Goal: Task Accomplishment & Management: Use online tool/utility

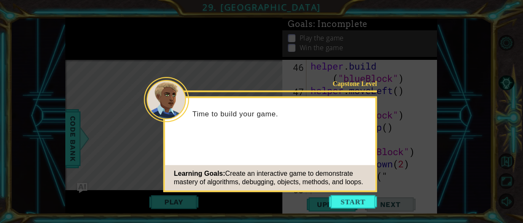
scroll to position [697, 0]
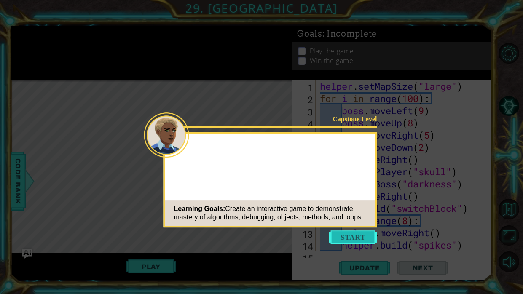
click at [352, 242] on button "Start" at bounding box center [353, 237] width 48 height 13
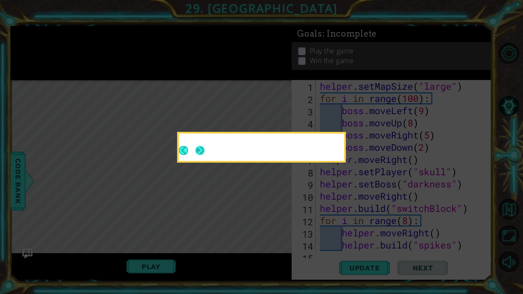
click at [205, 153] on div at bounding box center [261, 149] width 165 height 24
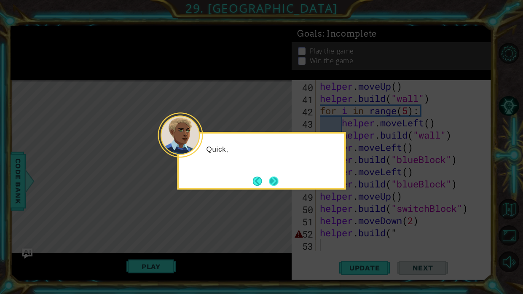
scroll to position [477, 0]
click at [275, 182] on button "Next" at bounding box center [273, 181] width 9 height 9
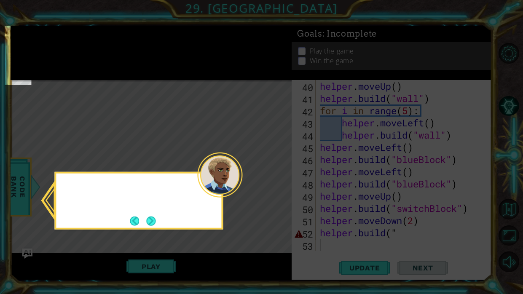
scroll to position [131, 0]
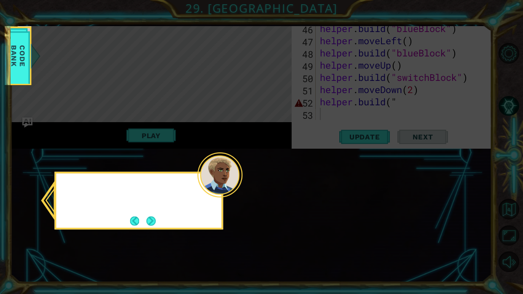
click at [275, 182] on icon at bounding box center [261, 147] width 523 height 294
click at [146, 221] on button "Next" at bounding box center [150, 220] width 9 height 9
click at [145, 221] on icon at bounding box center [261, 147] width 523 height 294
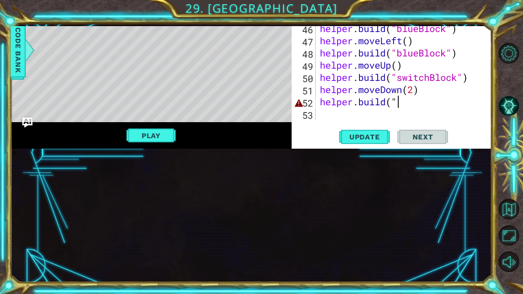
click at [396, 105] on div "helper . moveUp ( ) helper . build ( "wall" ) for i in range ( 5 ) : helper . m…" at bounding box center [406, 47] width 176 height 196
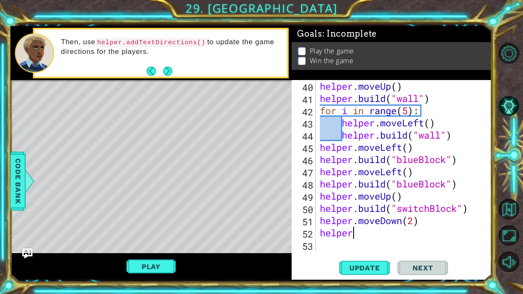
scroll to position [0, 1]
click at [353, 271] on span "Update" at bounding box center [365, 268] width 48 height 8
type textarea "h"
click at [367, 276] on button "Update" at bounding box center [364, 269] width 51 height 20
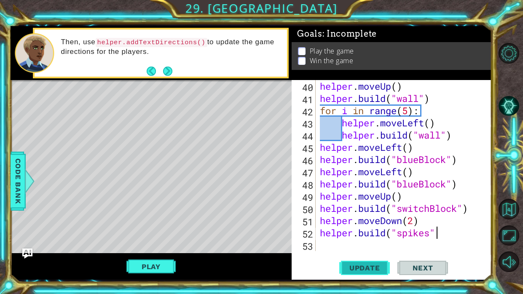
scroll to position [0, 5]
type textarea "[DOMAIN_NAME]("spikes")"
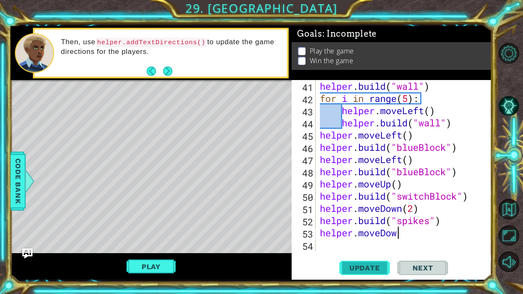
scroll to position [0, 3]
type textarea "helper.moveDown()"
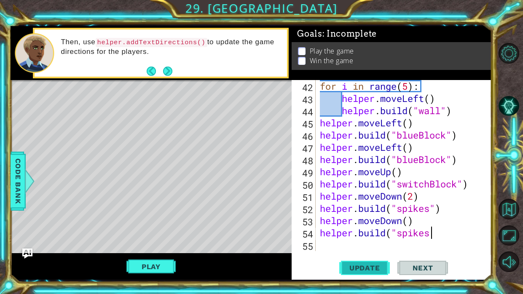
scroll to position [0, 5]
type textarea "[DOMAIN_NAME]("spikes")"
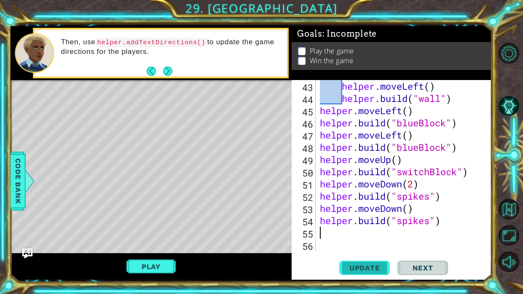
scroll to position [514, 0]
click at [384, 272] on span "Update" at bounding box center [365, 268] width 48 height 8
click at [523, 201] on link at bounding box center [512, 209] width 24 height 27
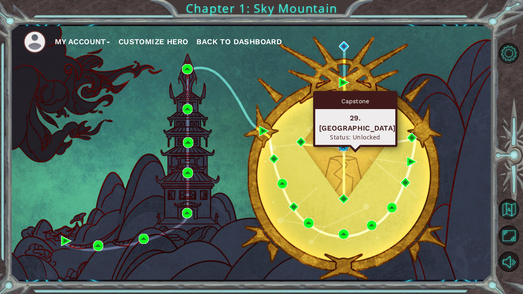
click at [339, 148] on img at bounding box center [344, 146] width 10 height 10
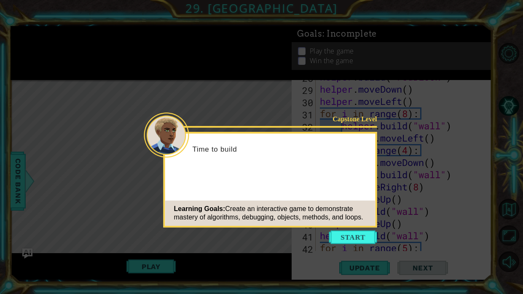
scroll to position [514, 0]
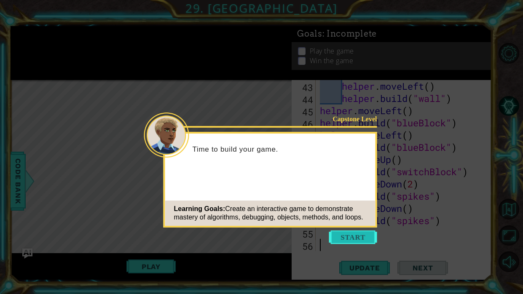
click at [350, 233] on button "Start" at bounding box center [353, 237] width 48 height 13
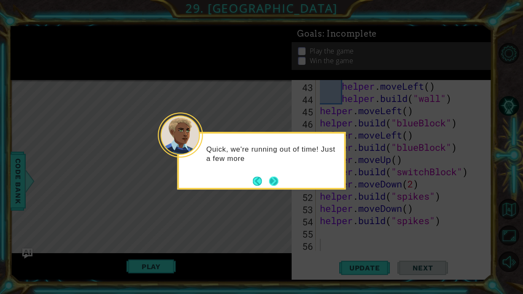
click at [280, 184] on div "Quick, we're running out of time! Just a few more" at bounding box center [262, 161] width 169 height 58
click at [280, 184] on div "Quick, we're running out of time! Just a few more changes" at bounding box center [262, 161] width 169 height 58
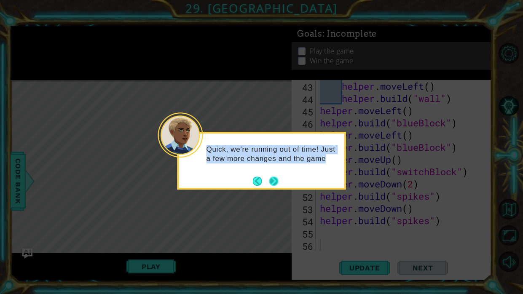
click at [272, 181] on button "Next" at bounding box center [273, 181] width 9 height 9
click at [272, 181] on icon at bounding box center [261, 147] width 523 height 294
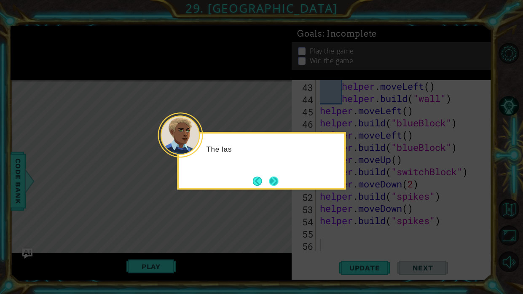
click at [271, 184] on button "Next" at bounding box center [273, 181] width 9 height 9
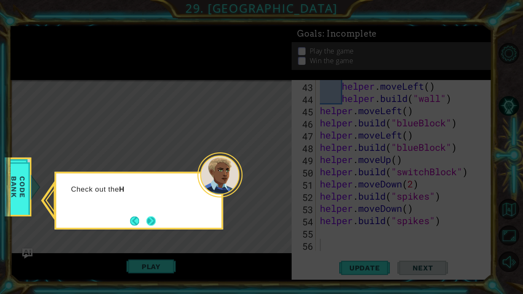
click at [154, 218] on button "Next" at bounding box center [150, 220] width 9 height 9
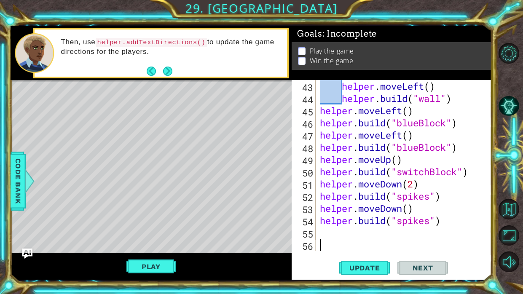
click at [448, 199] on div "helper . moveLeft ( ) helper . build ( "wall" ) helper . moveLeft ( ) helper . …" at bounding box center [406, 178] width 176 height 196
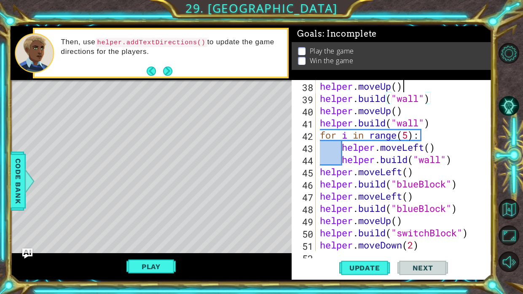
scroll to position [452, 0]
type textarea "h"
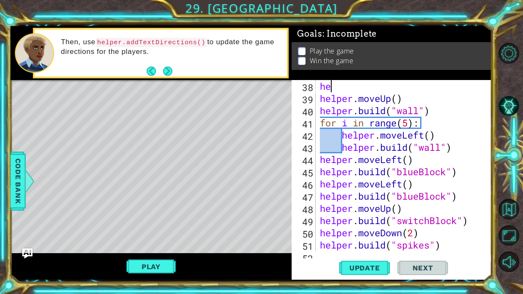
type textarea "h"
click at [398, 100] on div "helper . moveRight ( 8 ) helper . moveUp ( ) helper . build ( "wall" ) for i in…" at bounding box center [406, 178] width 176 height 196
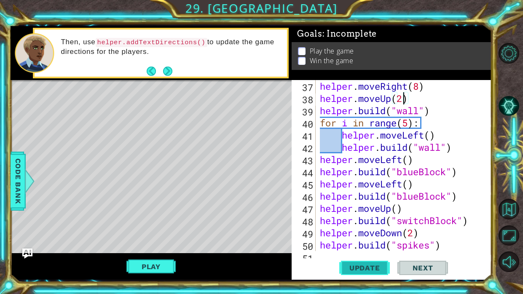
click at [354, 262] on button "Update" at bounding box center [364, 269] width 51 height 20
click at [476, 253] on div "helper.moveUp(2) 37 38 39 40 41 42 43 44 45 46 47 48 49 50 51 helper . moveRigh…" at bounding box center [392, 180] width 200 height 200
click at [466, 246] on div "helper . moveRight ( 8 ) helper . moveUp ( 2 ) helper . build ( "wall" ) for i …" at bounding box center [406, 178] width 176 height 196
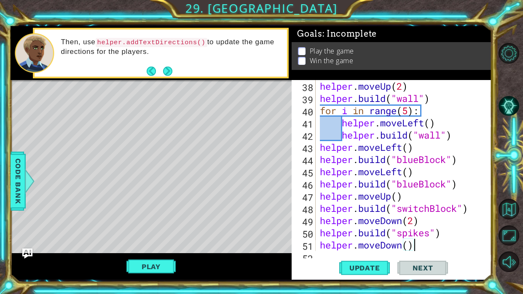
type textarea "[DOMAIN_NAME]("spikes")"
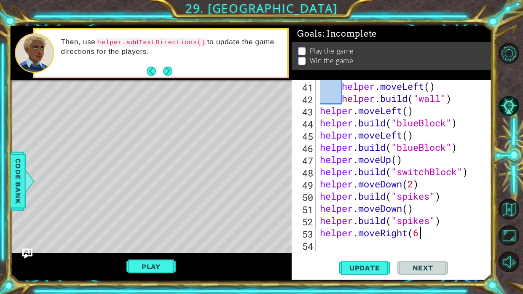
type textarea "helper.moveRight(6)"
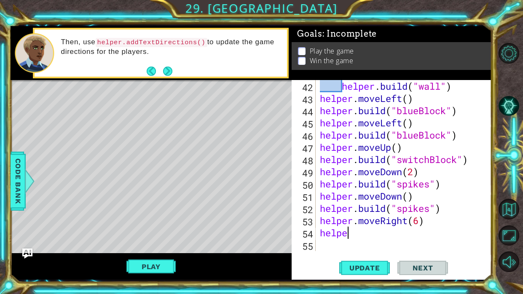
scroll to position [0, 1]
click at [13, 184] on span "Code Bank" at bounding box center [17, 181] width 13 height 51
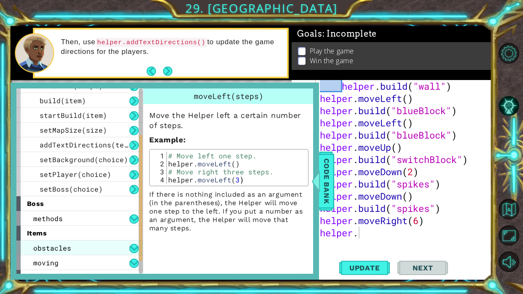
scroll to position [109, 0]
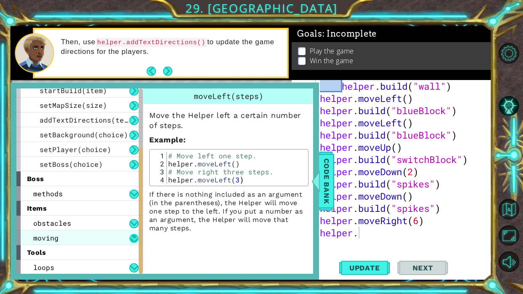
drag, startPoint x: 140, startPoint y: 167, endPoint x: 136, endPoint y: 241, distance: 73.9
click at [136, 241] on div "helper methods moveLeft(steps) moveRight(steps) moveUp(steps) moveDown(steps) b…" at bounding box center [79, 182] width 127 height 186
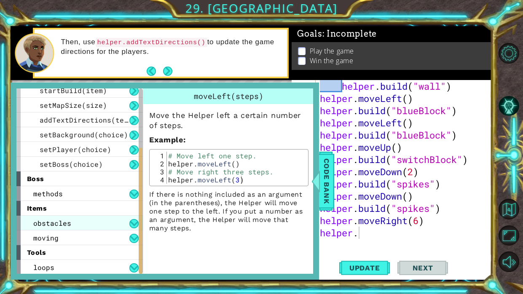
click at [122, 225] on div "obstacles" at bounding box center [79, 223] width 127 height 15
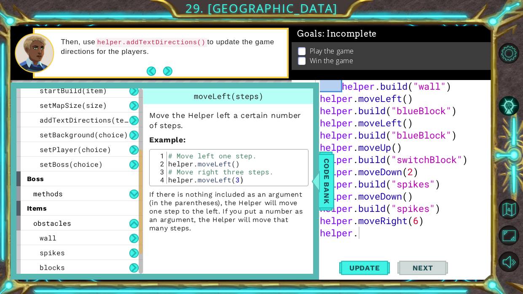
drag, startPoint x: 143, startPoint y: 222, endPoint x: 144, endPoint y: 243, distance: 21.5
click at [144, 243] on div "moveLeft(steps) Move the Helper left a certain number of steps. Example : 1 2 3…" at bounding box center [230, 182] width 174 height 186
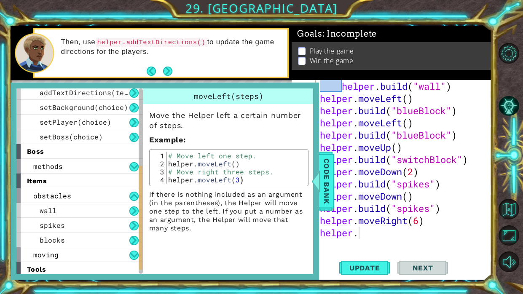
scroll to position [153, 0]
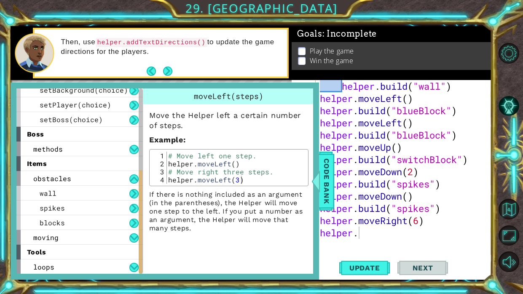
drag, startPoint x: 139, startPoint y: 242, endPoint x: 132, endPoint y: 277, distance: 35.2
click at [132, 277] on div "helper methods moveLeft(steps) moveRight(steps) moveUp(steps) moveDown(steps) b…" at bounding box center [165, 181] width 309 height 197
click at [125, 147] on div "methods" at bounding box center [79, 149] width 127 height 15
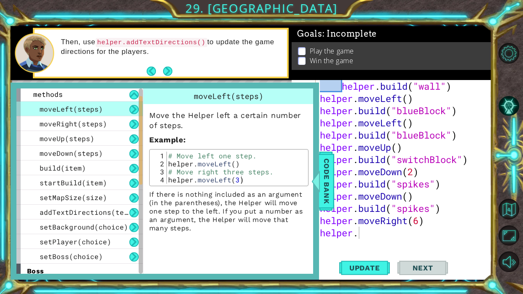
scroll to position [16, 0]
drag, startPoint x: 140, startPoint y: 205, endPoint x: 145, endPoint y: 139, distance: 66.0
click at [145, 139] on div "helper methods moveLeft(steps) moveRight(steps) moveUp(steps) moveDown(steps) b…" at bounding box center [164, 182] width 297 height 186
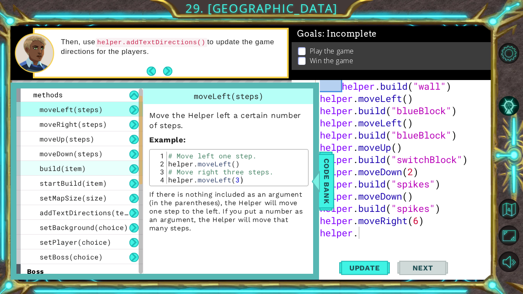
click at [121, 169] on div "build(item)" at bounding box center [79, 168] width 127 height 15
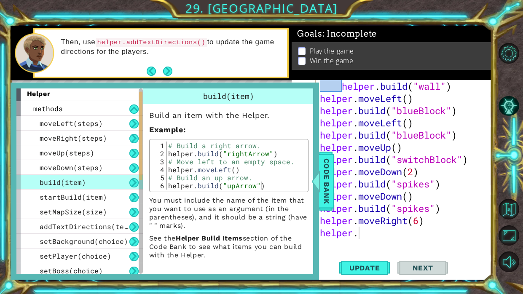
scroll to position [0, 0]
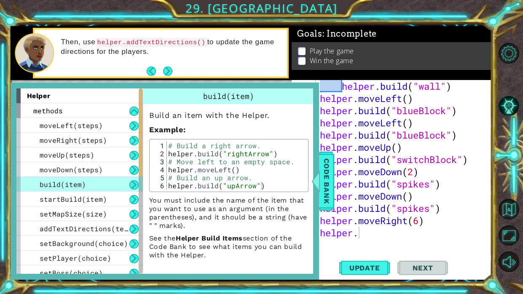
drag, startPoint x: 140, startPoint y: 133, endPoint x: 141, endPoint y: 109, distance: 24.1
click at [141, 109] on div at bounding box center [140, 133] width 3 height 89
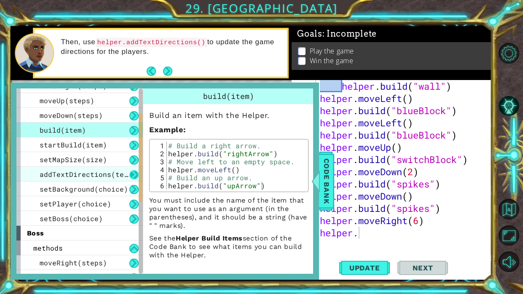
drag, startPoint x: 141, startPoint y: 147, endPoint x: 138, endPoint y: 172, distance: 25.9
click at [138, 172] on div "helper methods moveLeft(steps) moveRight(steps) moveUp(steps) moveDown(steps) b…" at bounding box center [79, 182] width 127 height 186
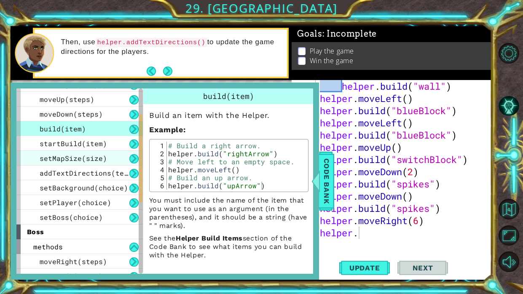
click at [128, 160] on div "setMapSize(size)" at bounding box center [79, 158] width 127 height 15
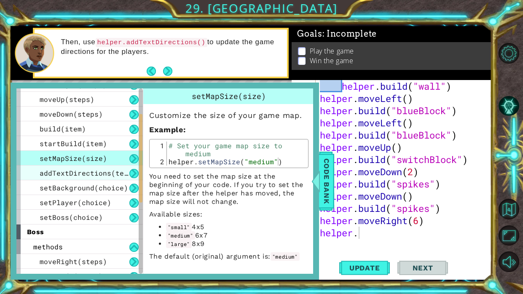
click at [126, 169] on span "addTextDirections(text)" at bounding box center [88, 173] width 97 height 9
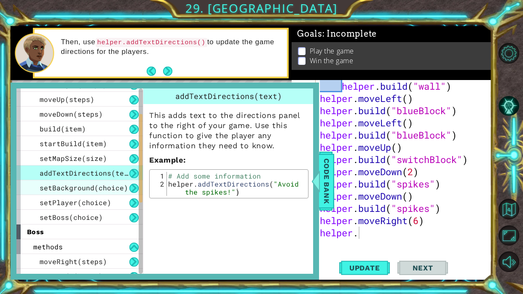
click at [114, 189] on span "setBackground(choice)" at bounding box center [84, 187] width 89 height 9
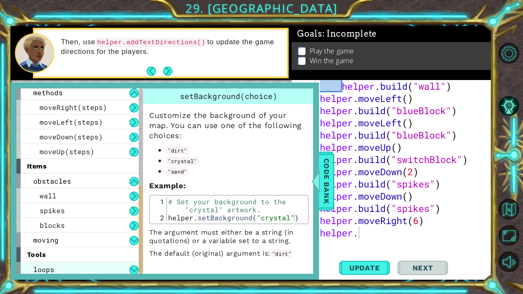
scroll to position [213, 0]
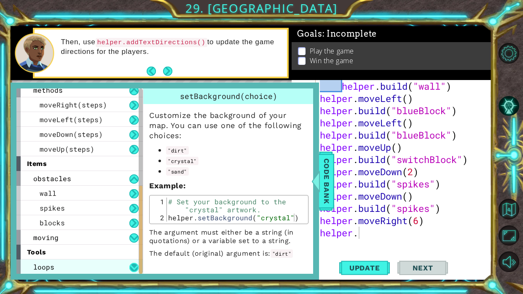
drag, startPoint x: 140, startPoint y: 188, endPoint x: 130, endPoint y: 264, distance: 76.6
click at [130, 264] on div "helper methods moveLeft(steps) moveRight(steps) moveUp(steps) moveDown(steps) b…" at bounding box center [79, 182] width 127 height 186
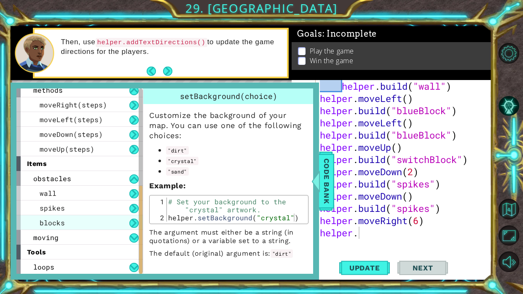
click at [127, 222] on div "blocks" at bounding box center [79, 222] width 127 height 15
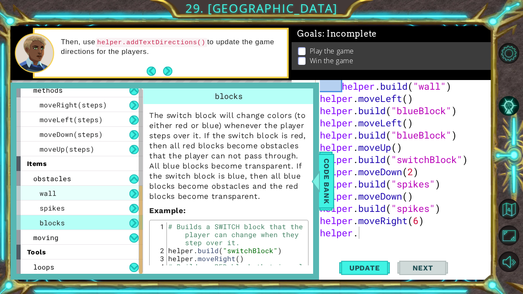
click at [131, 204] on button at bounding box center [133, 208] width 9 height 9
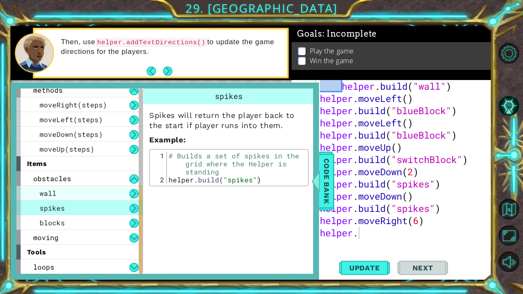
click at [122, 192] on div "wall" at bounding box center [79, 193] width 127 height 15
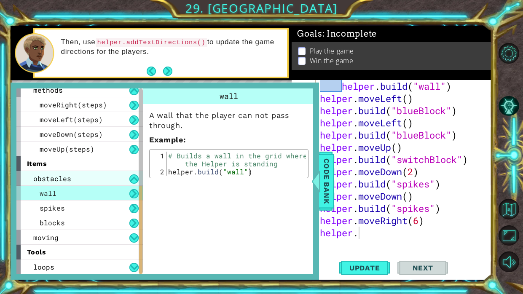
click at [131, 174] on div "obstacles" at bounding box center [79, 178] width 127 height 15
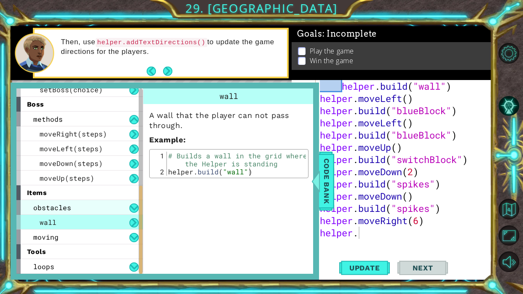
scroll to position [168, 0]
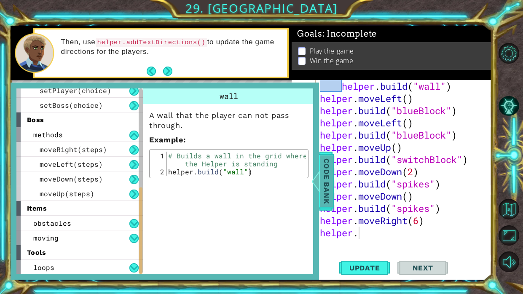
click at [318, 176] on div at bounding box center [315, 181] width 11 height 25
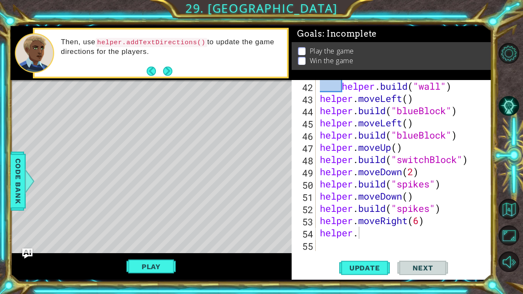
click at [378, 237] on div "helper . build ( "wall" ) helper . moveLeft ( ) helper . build ( "blueBlock" ) …" at bounding box center [406, 178] width 176 height 196
type textarea "[DOMAIN_NAME]("seeker")"
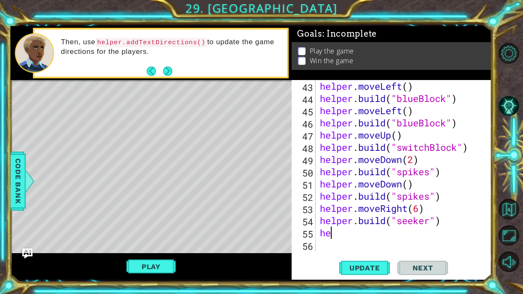
scroll to position [0, 0]
type textarea "helper.moveUp()"
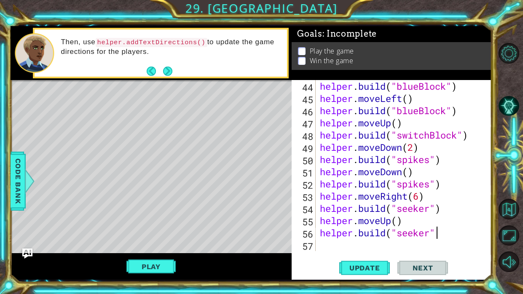
scroll to position [0, 5]
click at [367, 267] on span "Update" at bounding box center [365, 268] width 48 height 8
click at [445, 73] on div "Goals : Incomplete Play the game Win the game" at bounding box center [392, 53] width 200 height 54
click at [362, 266] on span "Update" at bounding box center [365, 268] width 48 height 8
click at [169, 265] on button "Play" at bounding box center [151, 267] width 49 height 16
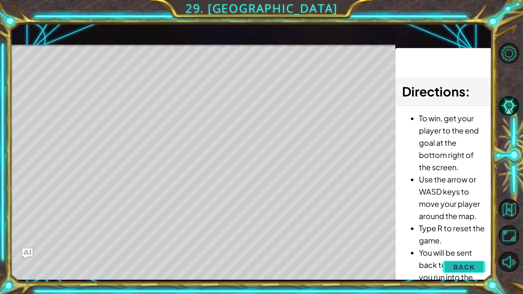
click at [464, 269] on span "Back" at bounding box center [464, 267] width 22 height 8
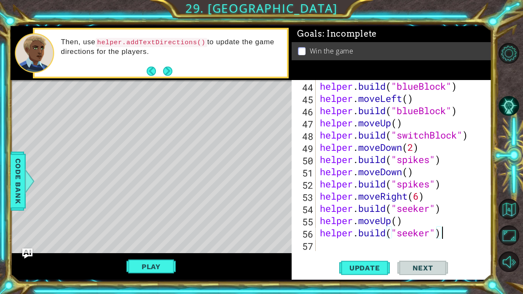
click at [464, 238] on div "helper . build ( "blueBlock" ) helper . moveLeft ( ) helper . build ( "blueBloc…" at bounding box center [406, 178] width 176 height 196
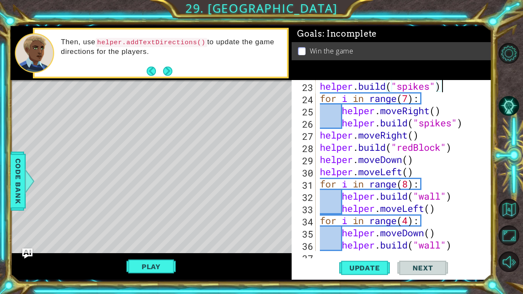
type textarea "[DOMAIN_NAME]("upArrow")"
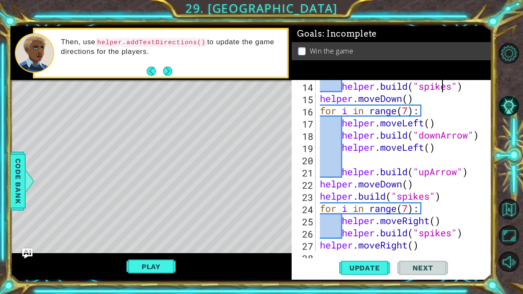
scroll to position [159, 0]
type textarea "helper.moveLeft()"
click at [357, 156] on div "helper . build ( "spikes" ) helper . moveDown ( ) for i in range ( 7 ) : helper…" at bounding box center [406, 178] width 176 height 196
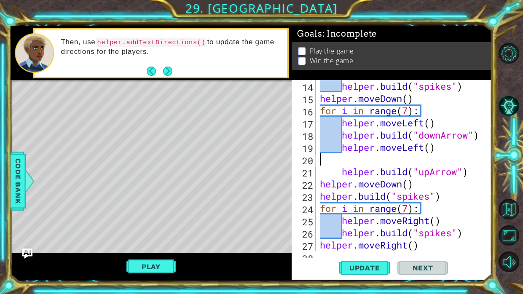
scroll to position [0, 0]
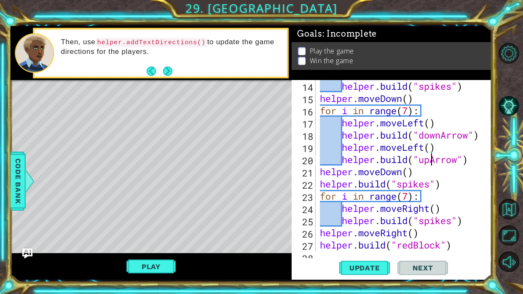
click at [431, 161] on div "helper . build ( "spikes" ) helper . moveDown ( ) for i in range ( 7 ) : helper…" at bounding box center [406, 178] width 176 height 196
type textarea "[DOMAIN_NAME]("downArrow")"
click at [480, 164] on div "helper . build ( "spikes" ) helper . moveDown ( ) for i in range ( 7 ) : helper…" at bounding box center [406, 178] width 176 height 196
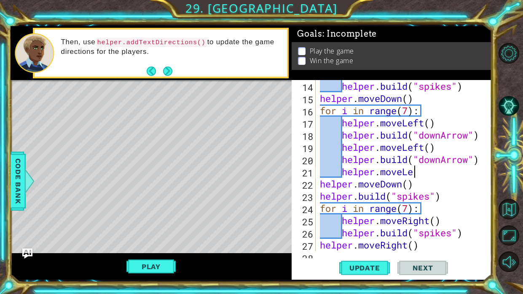
scroll to position [0, 4]
type textarea "helper.moveLeft"
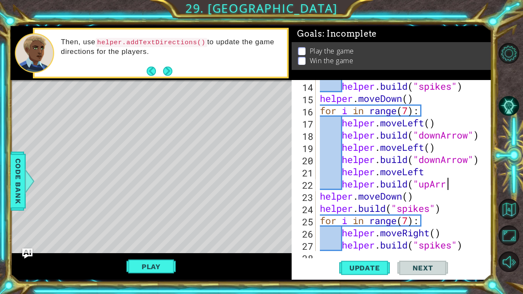
scroll to position [0, 5]
type textarea "[DOMAIN_NAME]("upArrow")"
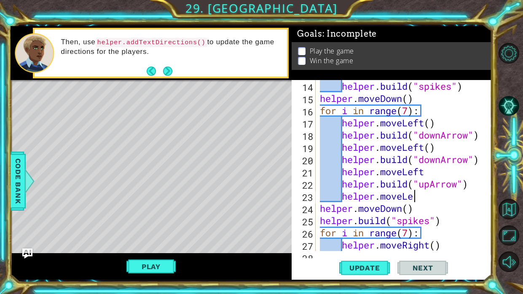
scroll to position [0, 4]
type textarea "helper.moveLeft()"
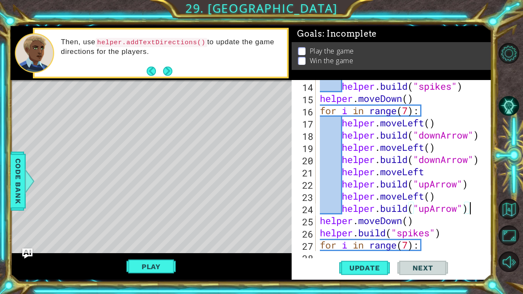
scroll to position [0, 6]
click at [369, 263] on button "Update" at bounding box center [364, 269] width 51 height 20
click at [164, 264] on button "Play" at bounding box center [151, 267] width 49 height 16
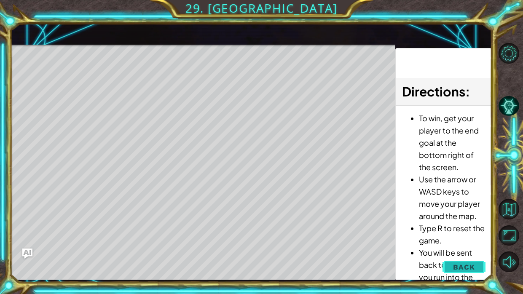
click at [466, 266] on span "Back" at bounding box center [464, 267] width 22 height 8
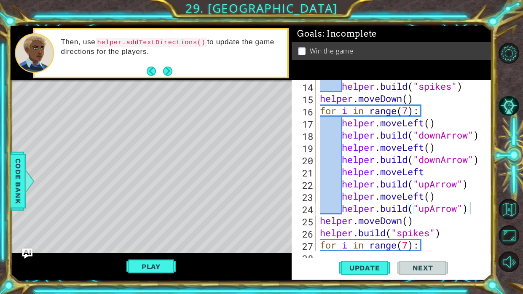
click at [456, 256] on div "[DOMAIN_NAME]("upArrow") 14 15 16 17 18 19 20 21 22 23 24 25 26 27 28 helper . …" at bounding box center [392, 180] width 200 height 200
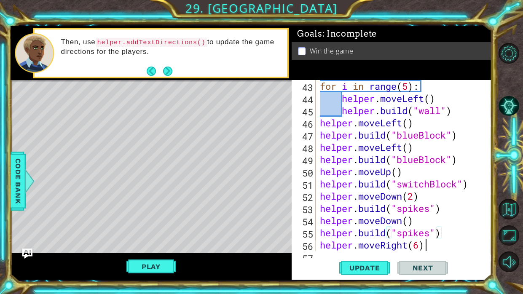
scroll to position [562, 0]
type textarea "[DOMAIN_NAME]("seeker")"
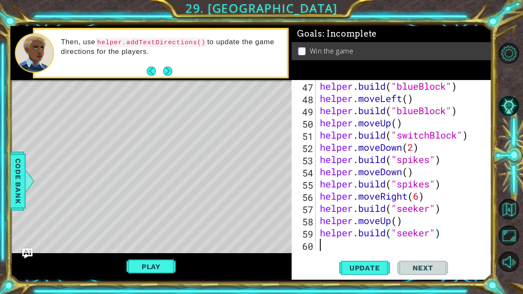
scroll to position [0, 0]
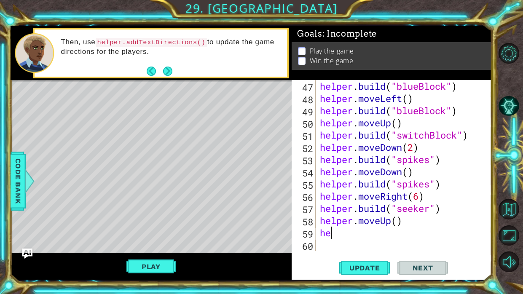
type textarea "h"
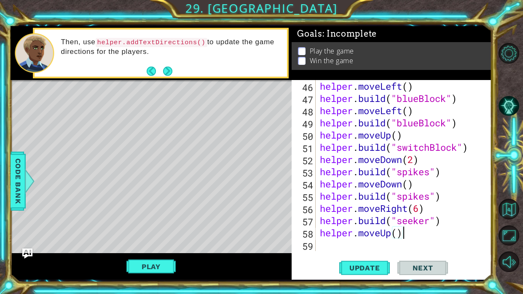
scroll to position [550, 0]
type textarea "h"
type textarea "[DOMAIN_NAME]("seeker")"
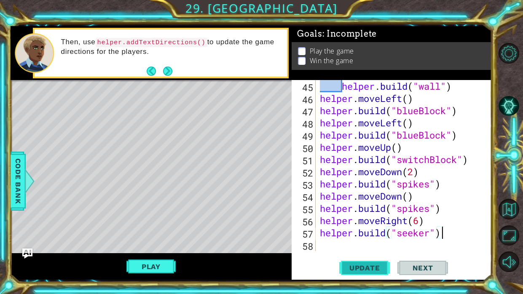
click at [366, 276] on button "Update" at bounding box center [364, 269] width 51 height 20
click at [137, 261] on button "Play" at bounding box center [151, 267] width 49 height 16
